Goal: Task Accomplishment & Management: Manage account settings

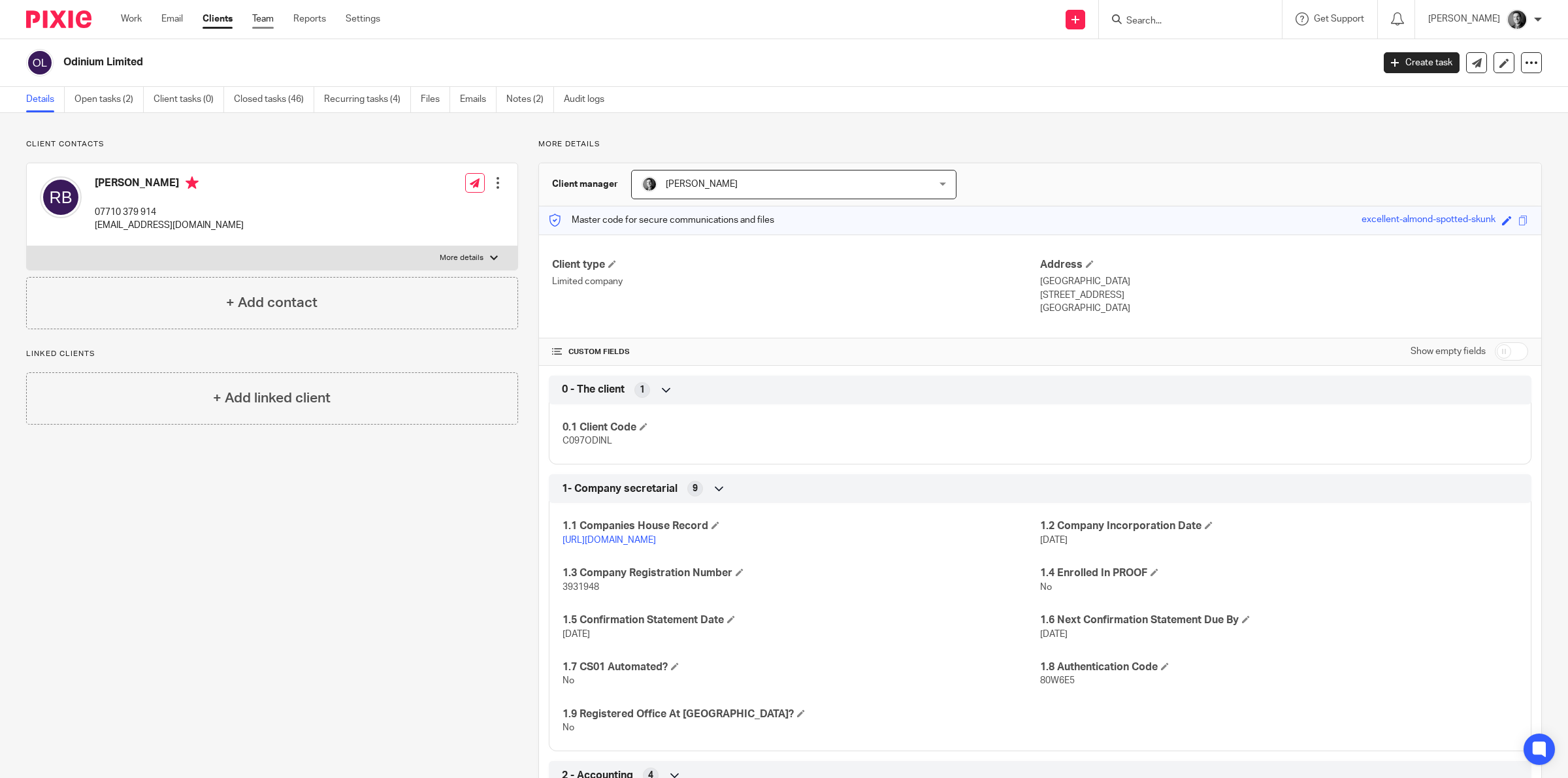
click at [266, 22] on link "Team" at bounding box center [263, 19] width 22 height 13
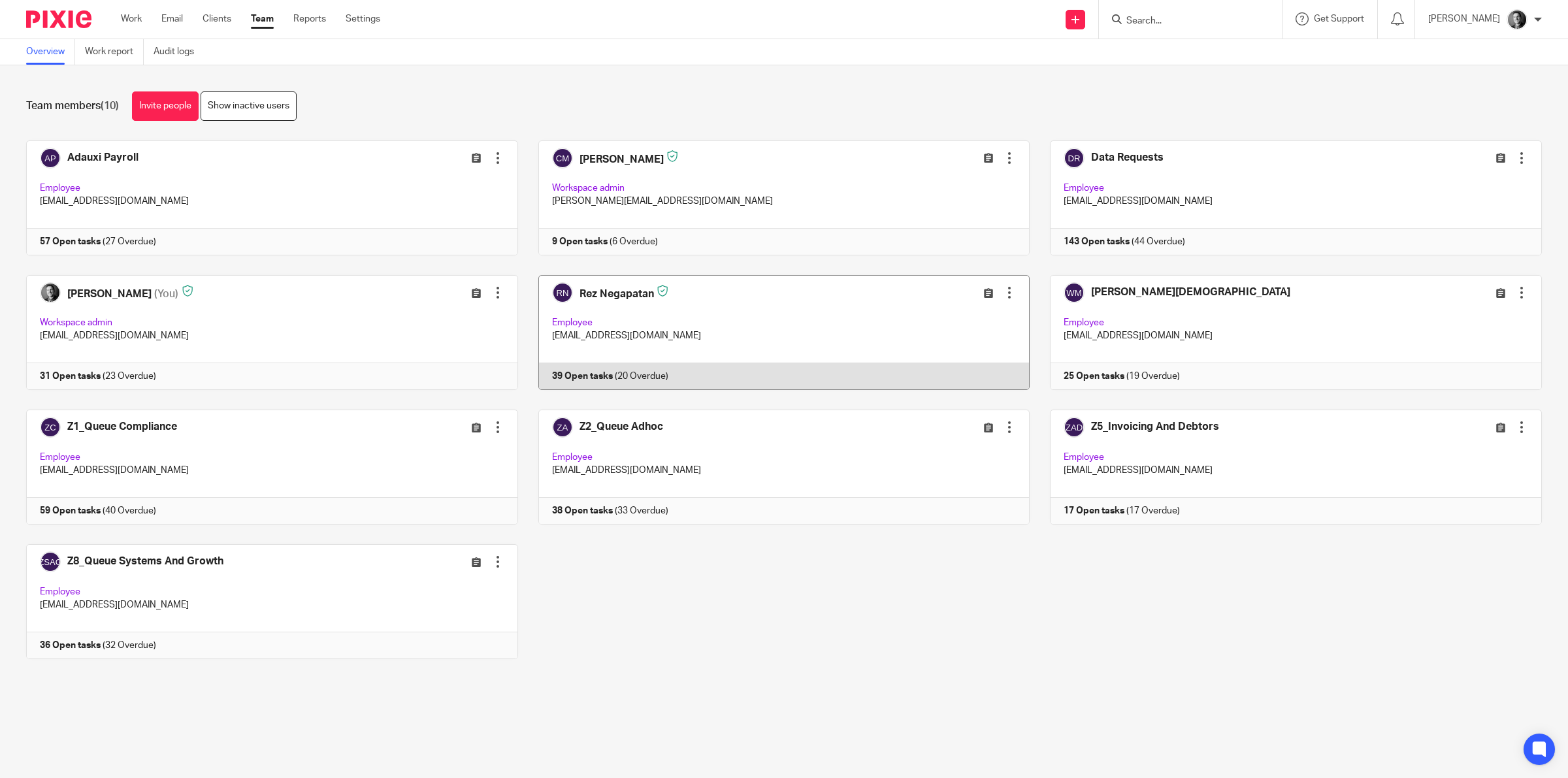
click at [635, 301] on link at bounding box center [773, 332] width 512 height 115
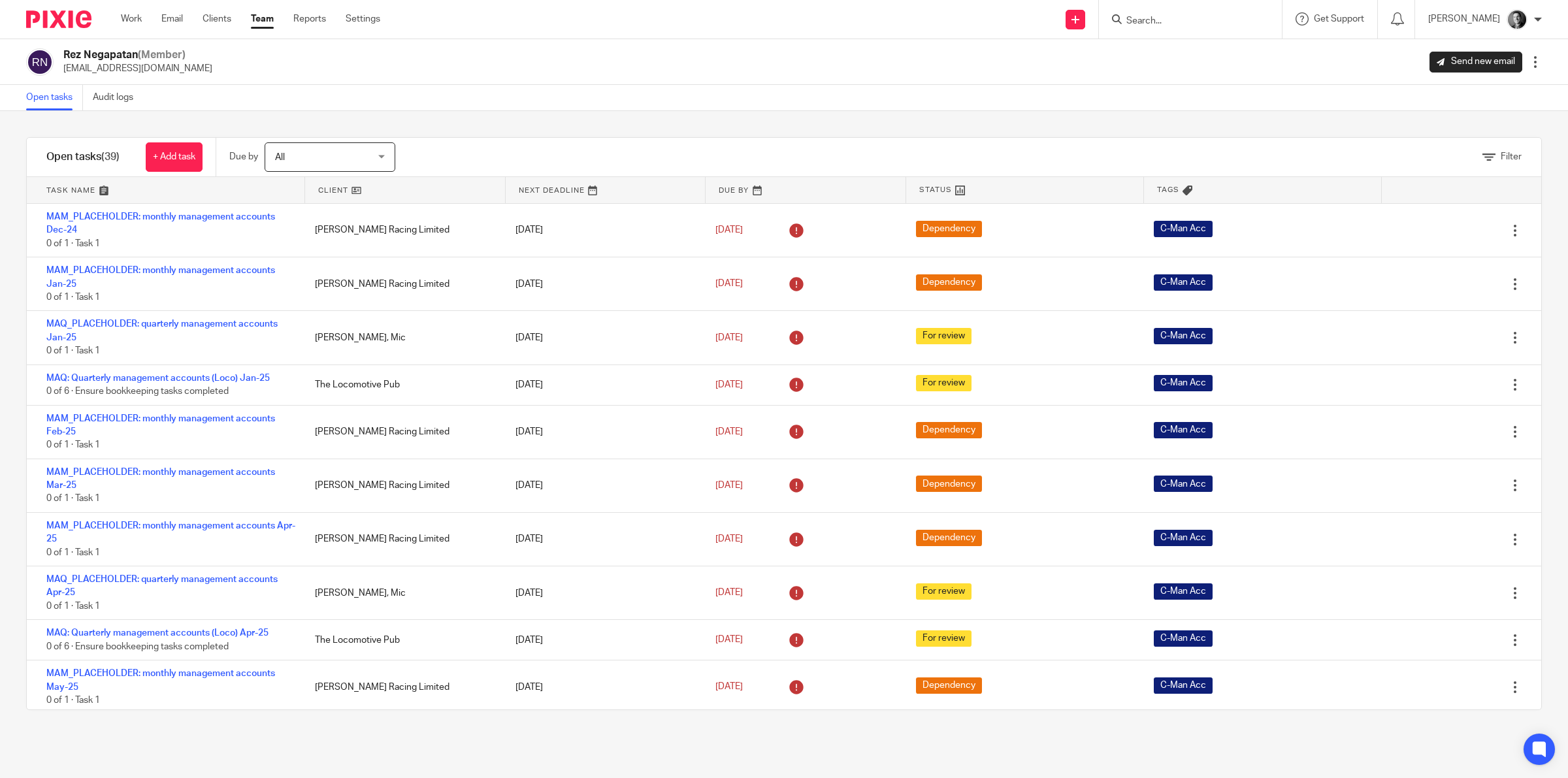
click at [324, 185] on link at bounding box center [405, 189] width 201 height 26
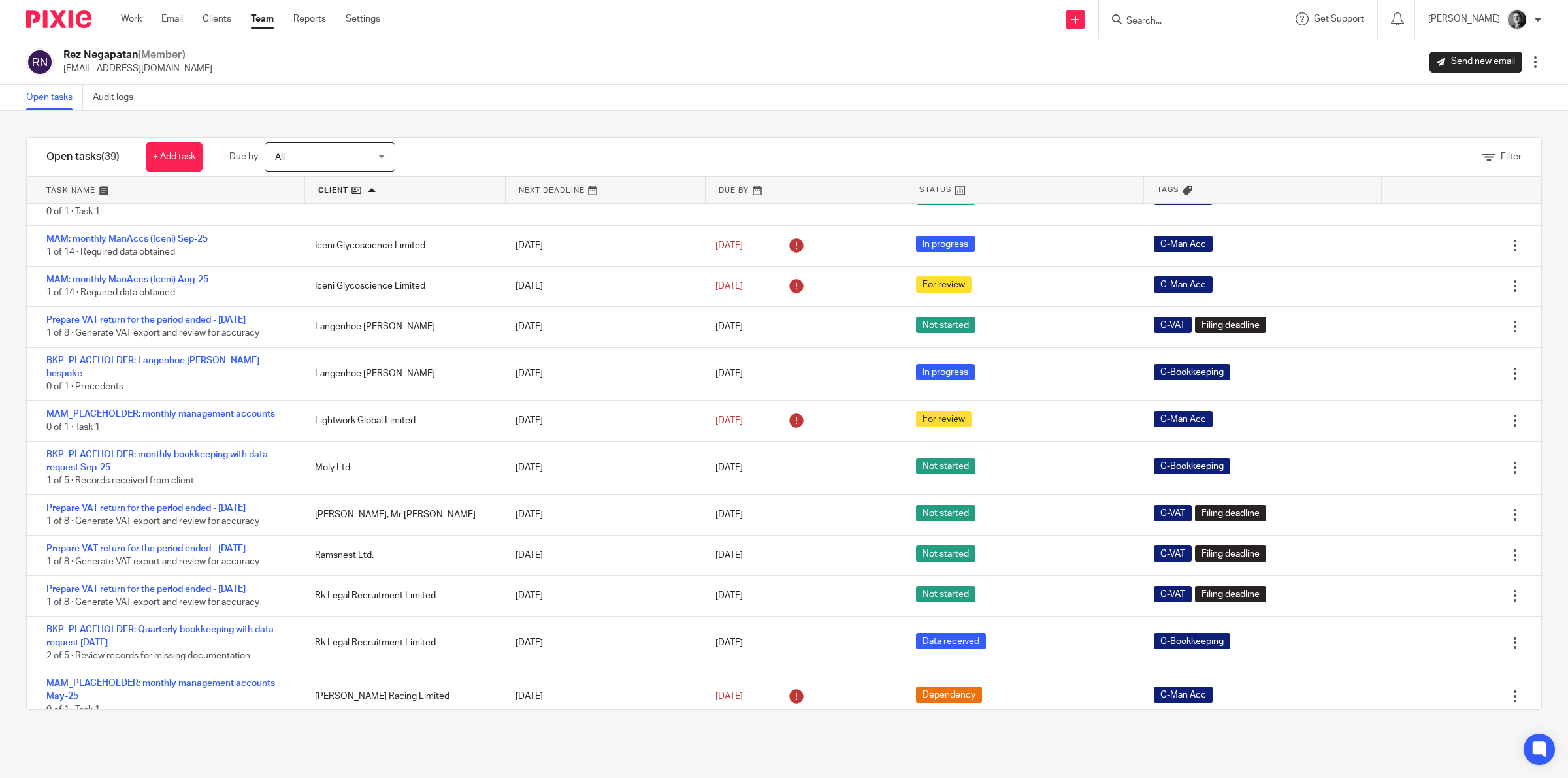
scroll to position [230, 0]
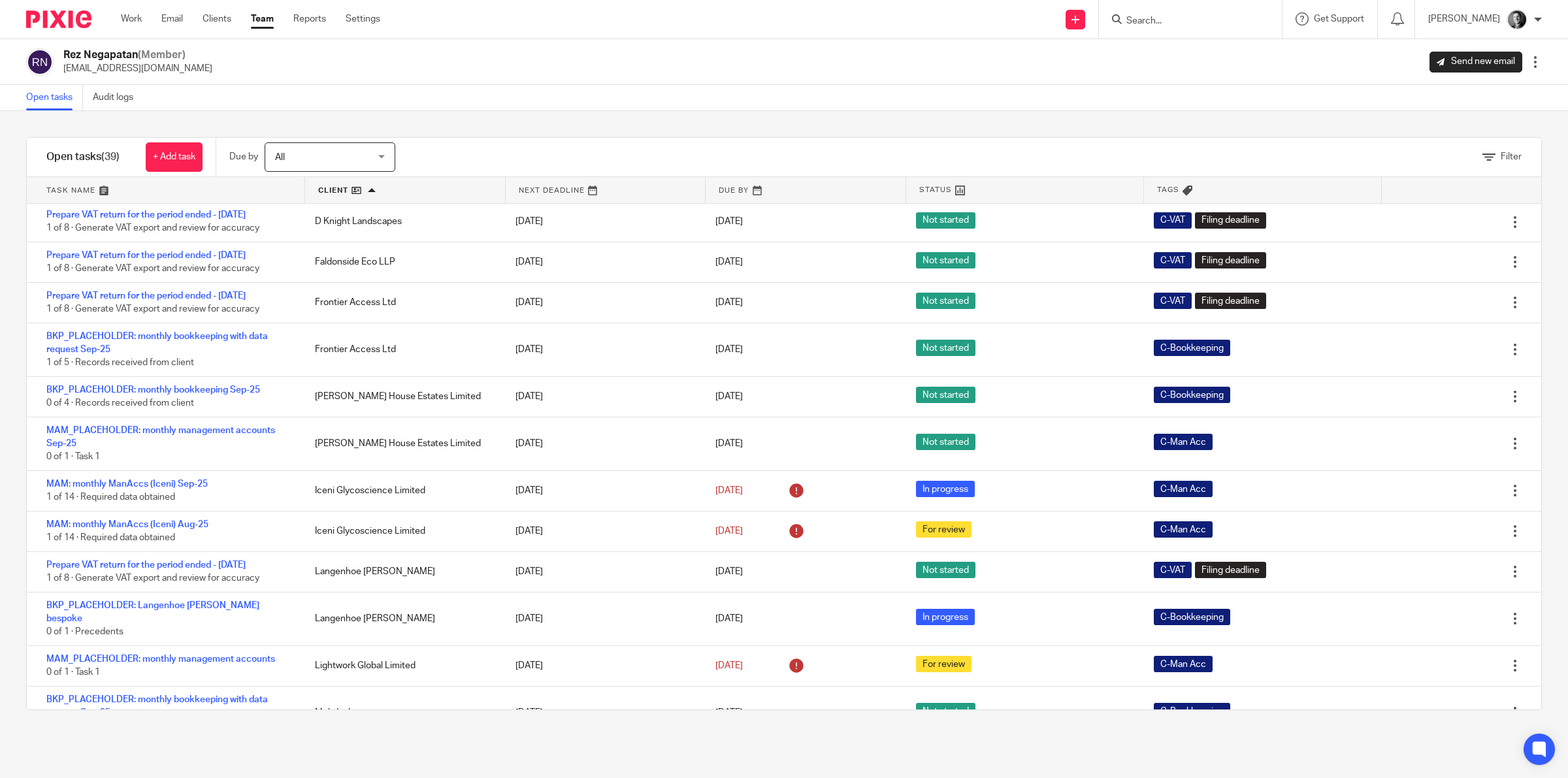
click at [1181, 20] on input "Search" at bounding box center [1184, 22] width 118 height 12
type input "fald"
click at [990, 66] on div "Rez Negapatan (Member) rez@adauxi.com Send new email Edit user Transfer Deactiv…" at bounding box center [783, 62] width 1516 height 27
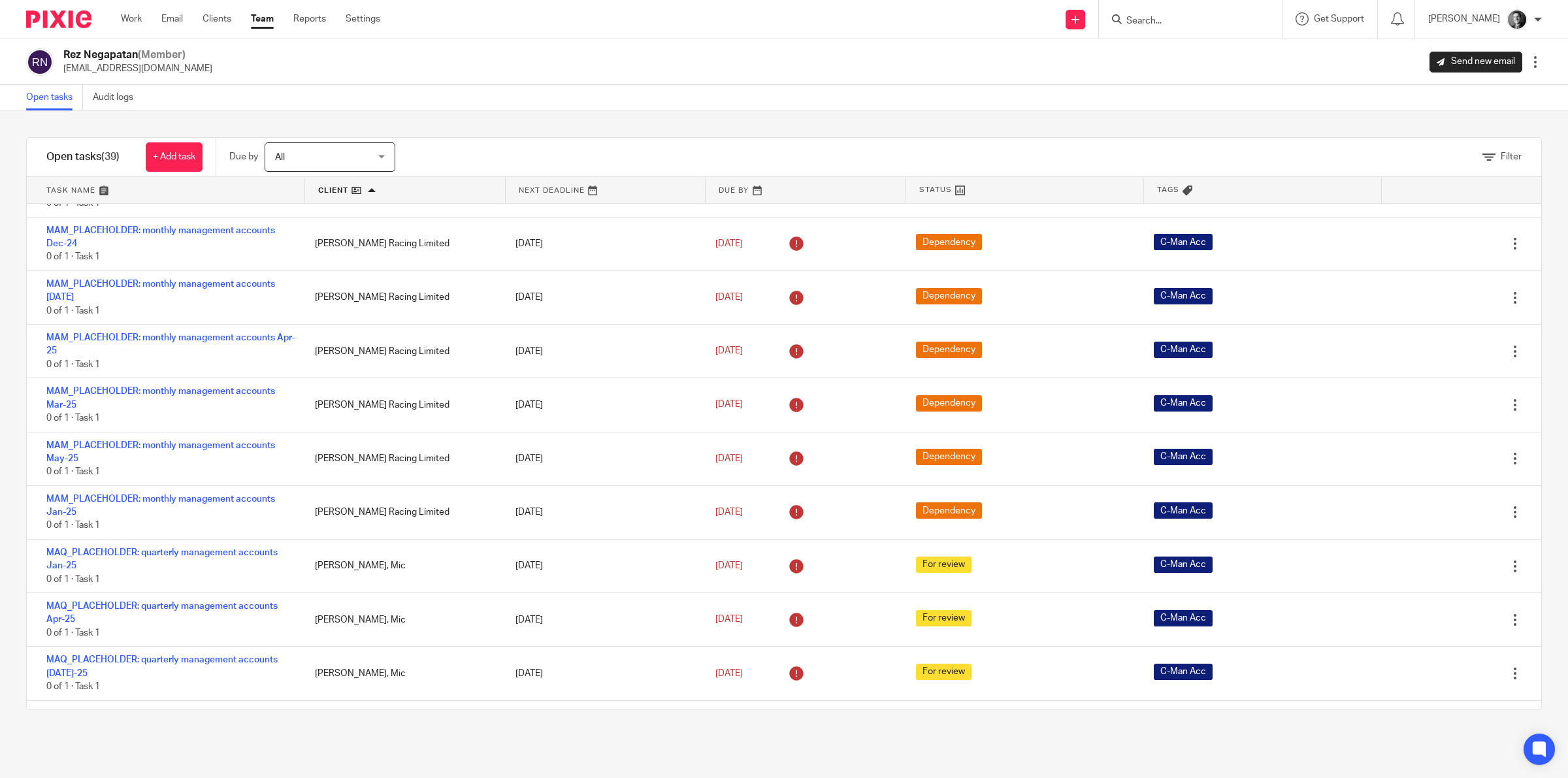
scroll to position [980, 0]
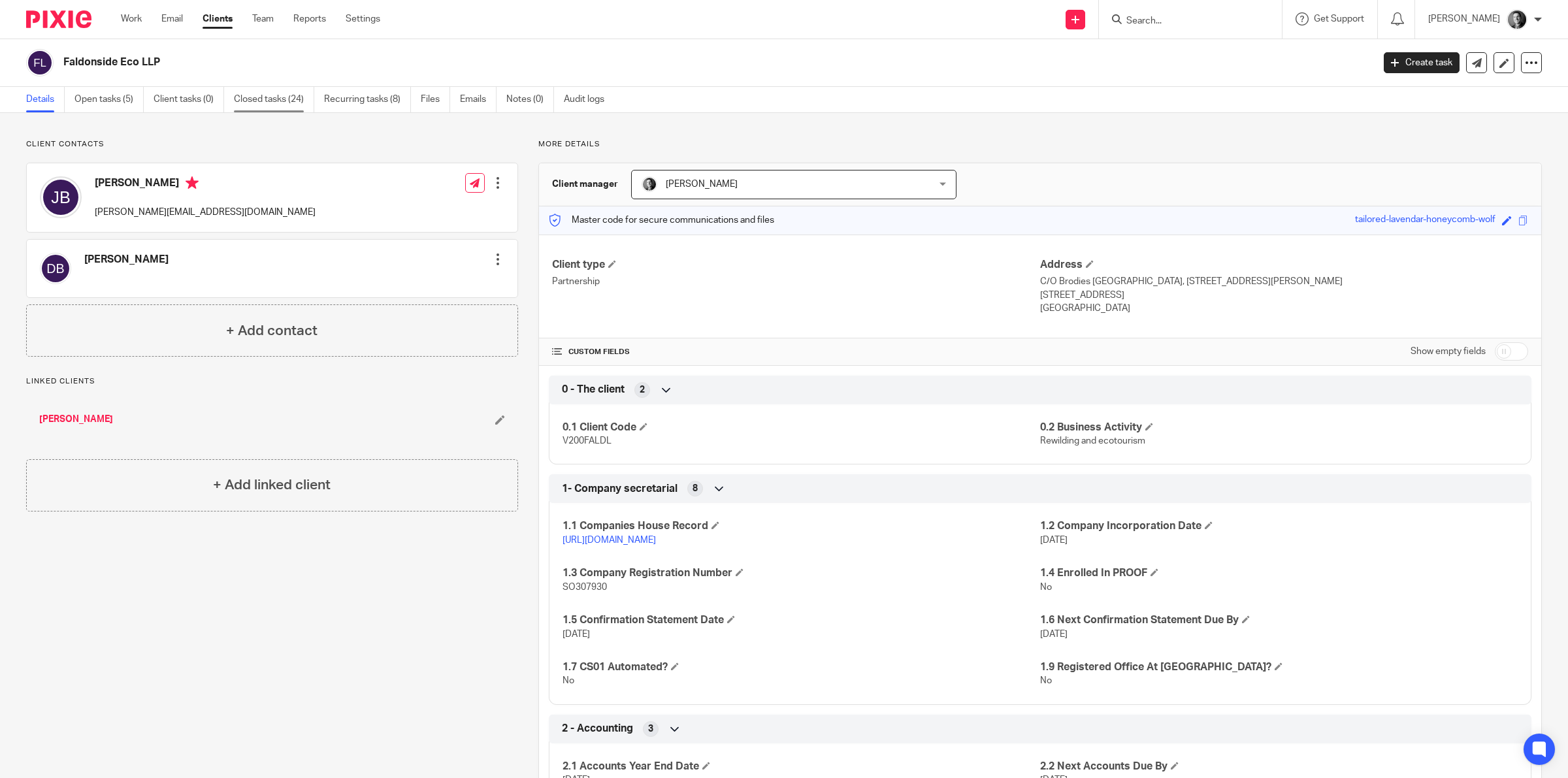
click at [289, 91] on link "Closed tasks (24)" at bounding box center [273, 99] width 80 height 25
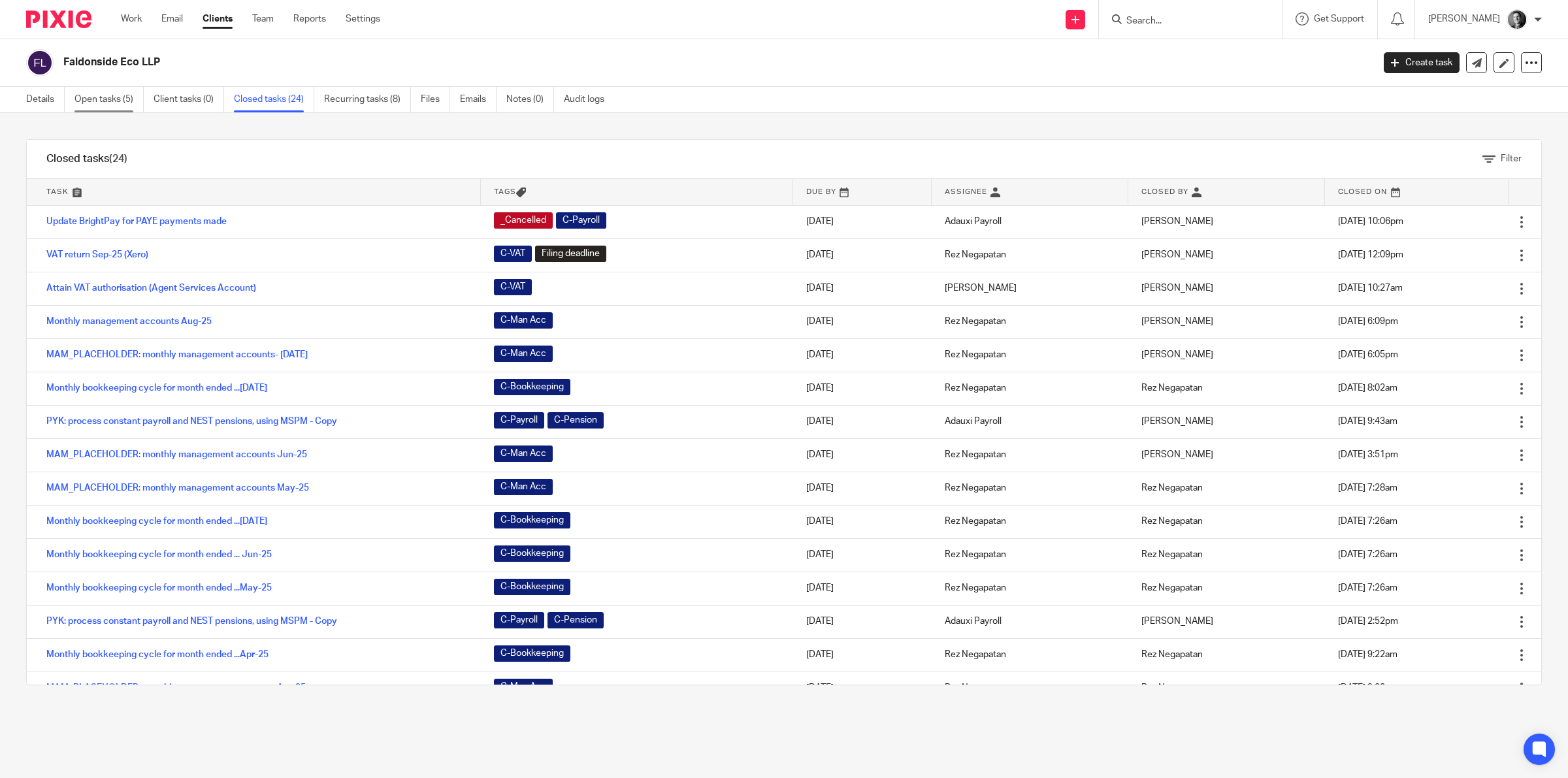
click at [99, 101] on link "Open tasks (5)" at bounding box center [109, 99] width 70 height 25
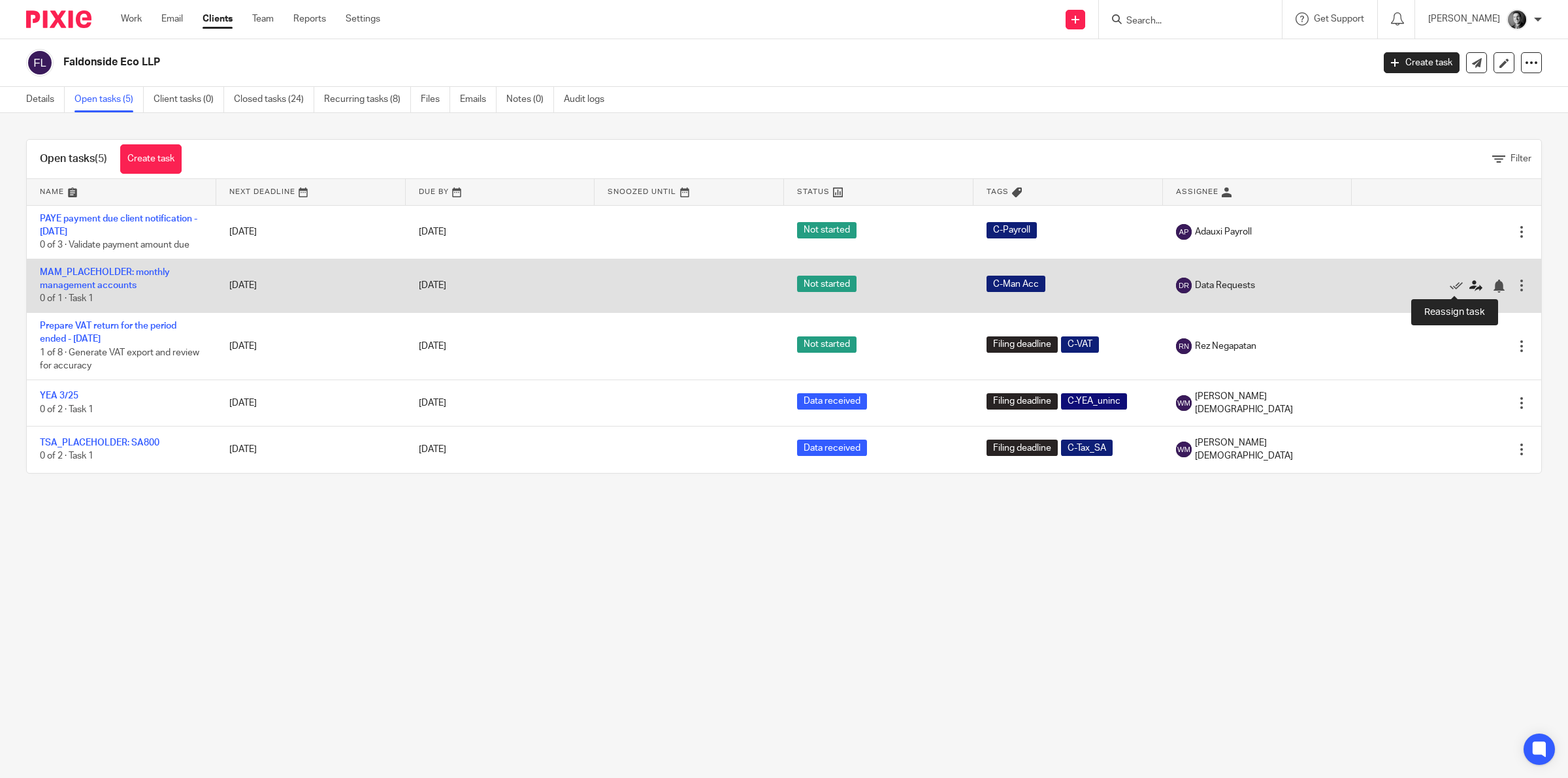
click at [1469, 284] on icon at bounding box center [1476, 286] width 13 height 13
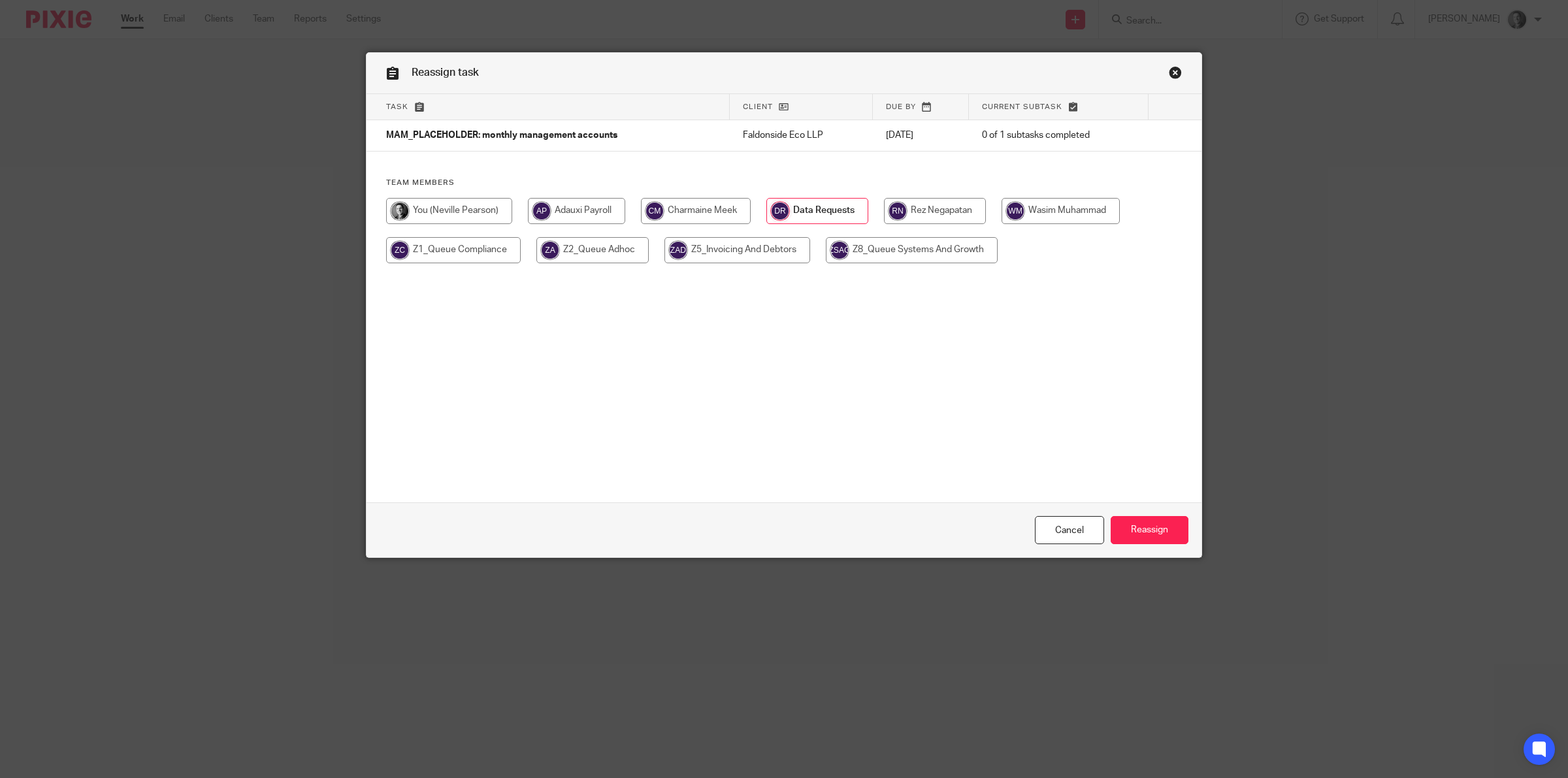
click at [921, 215] on input "radio" at bounding box center [935, 211] width 102 height 26
radio input "true"
click at [1130, 524] on input "Reassign" at bounding box center [1149, 530] width 77 height 28
